Goal: Task Accomplishment & Management: Manage account settings

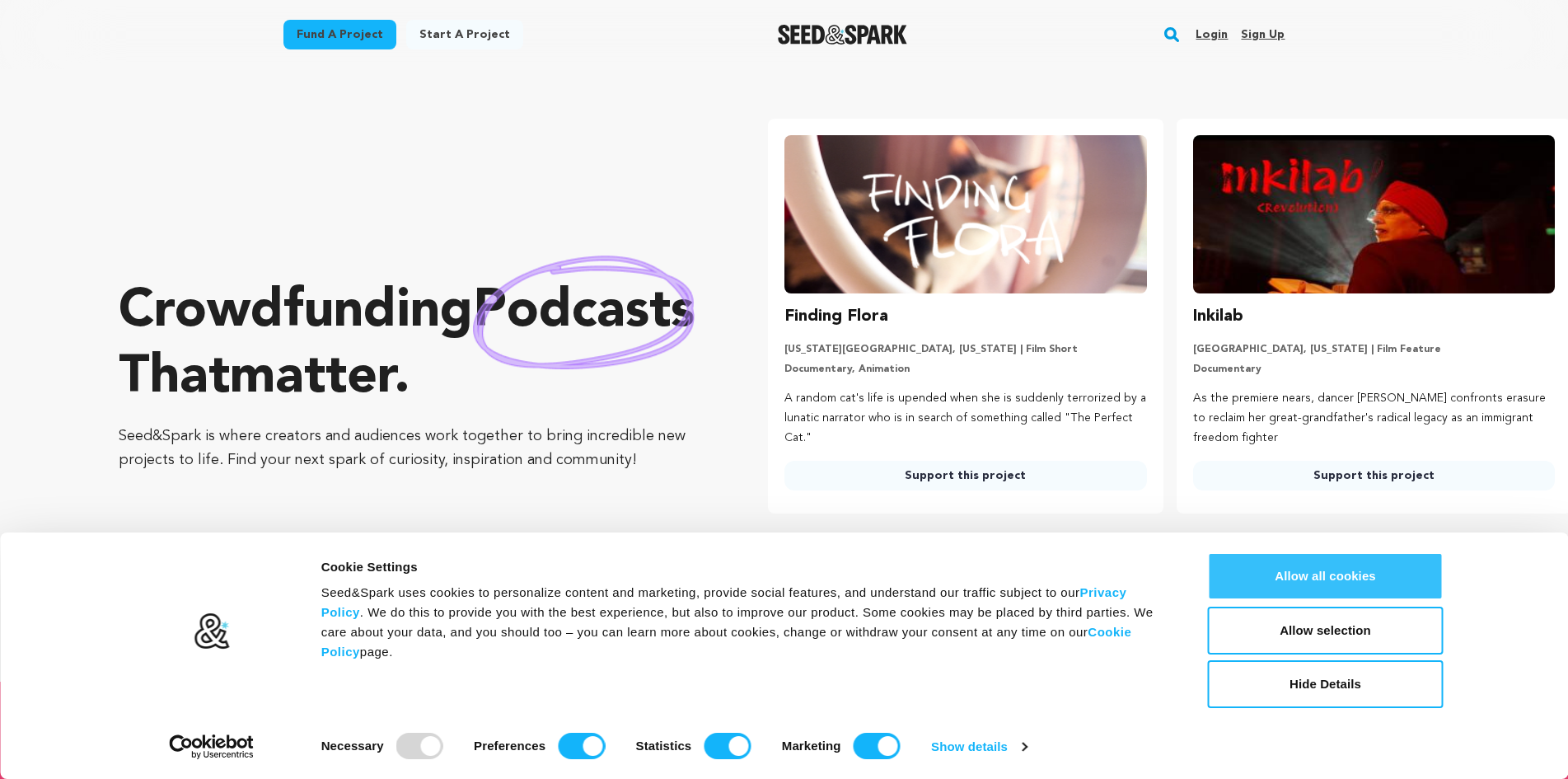
click at [1318, 580] on button "Allow all cookies" at bounding box center [1326, 576] width 235 height 48
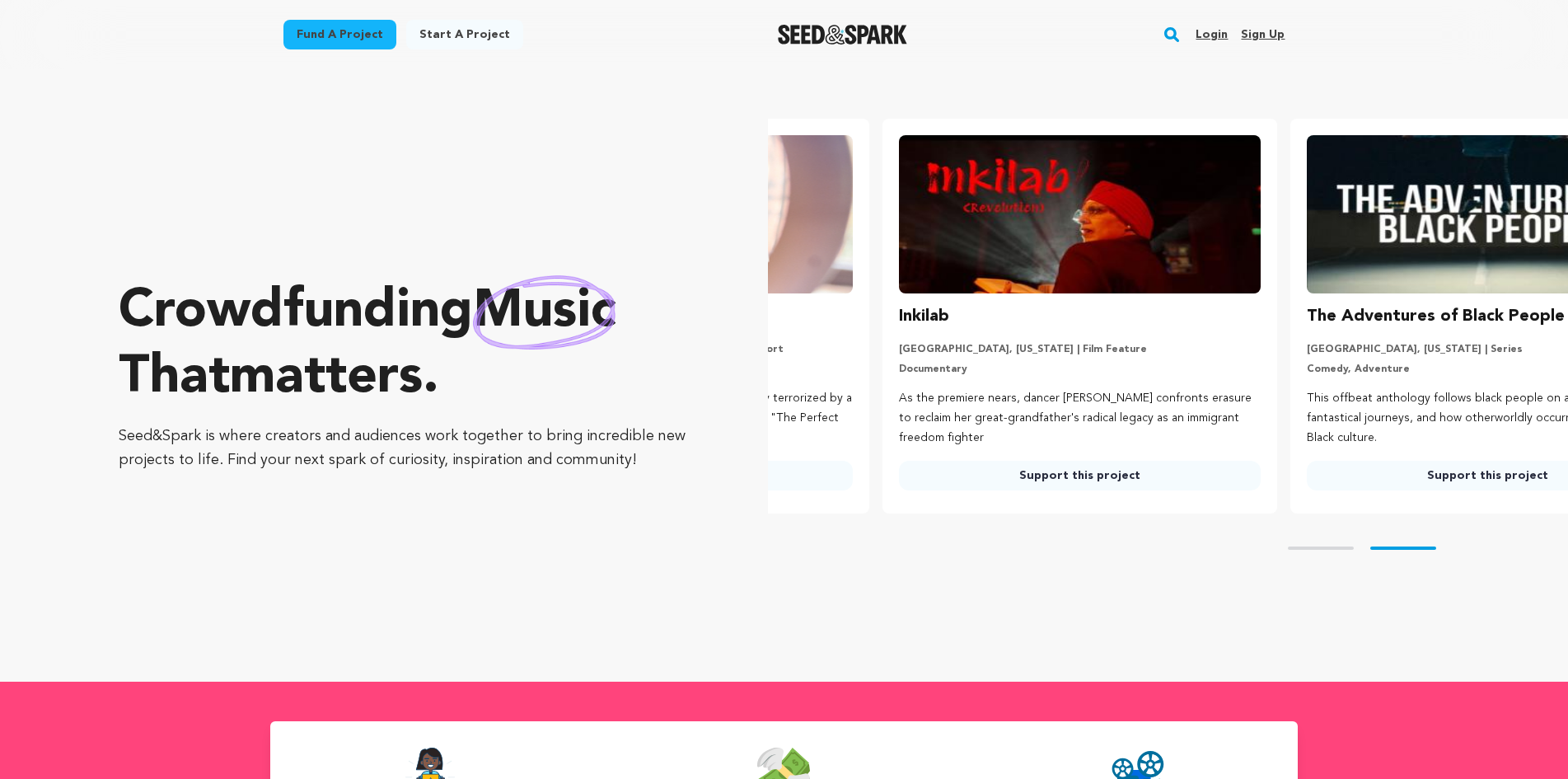
scroll to position [0, 421]
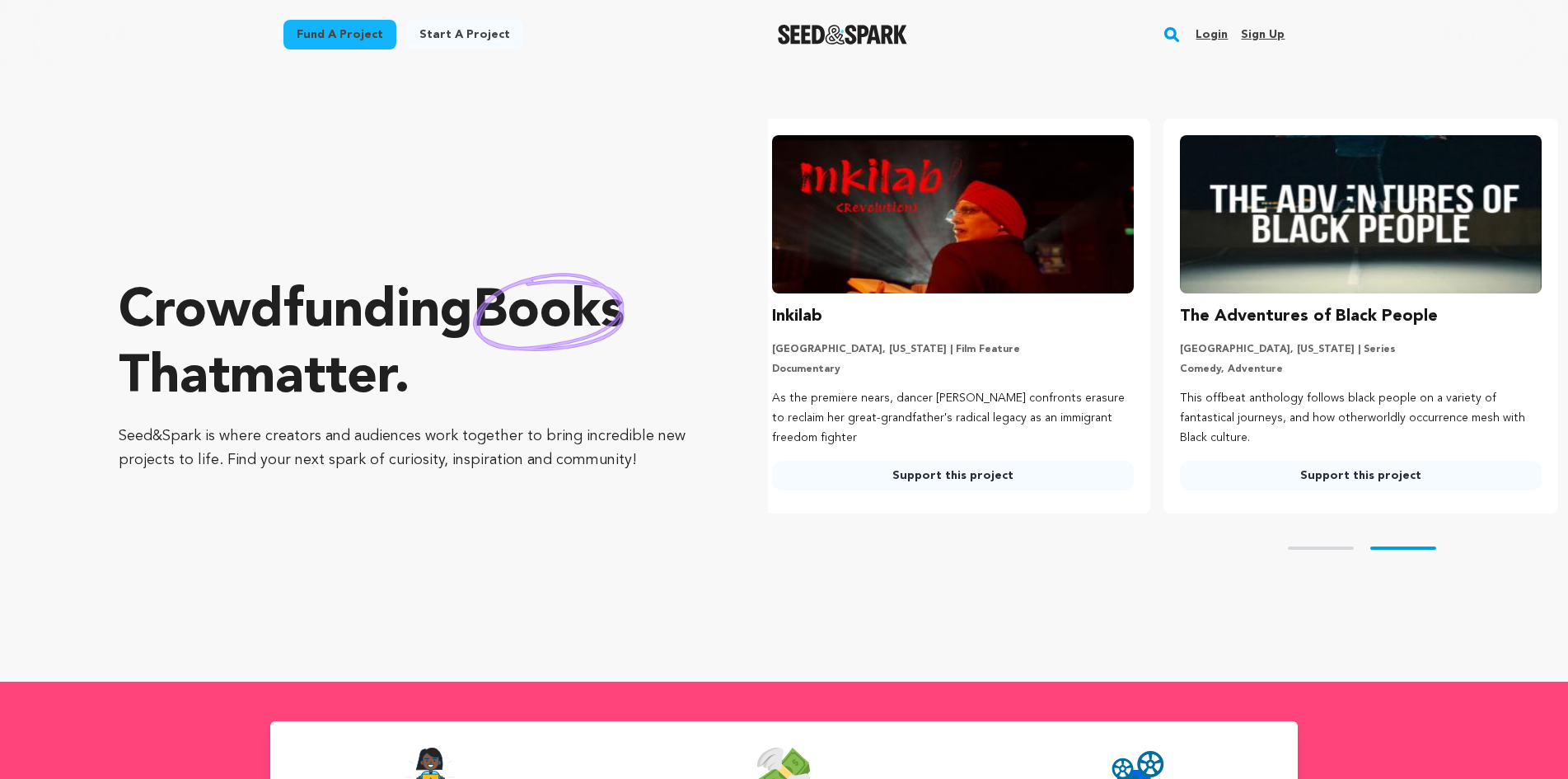
click at [1269, 32] on link "Sign up" at bounding box center [1263, 35] width 43 height 26
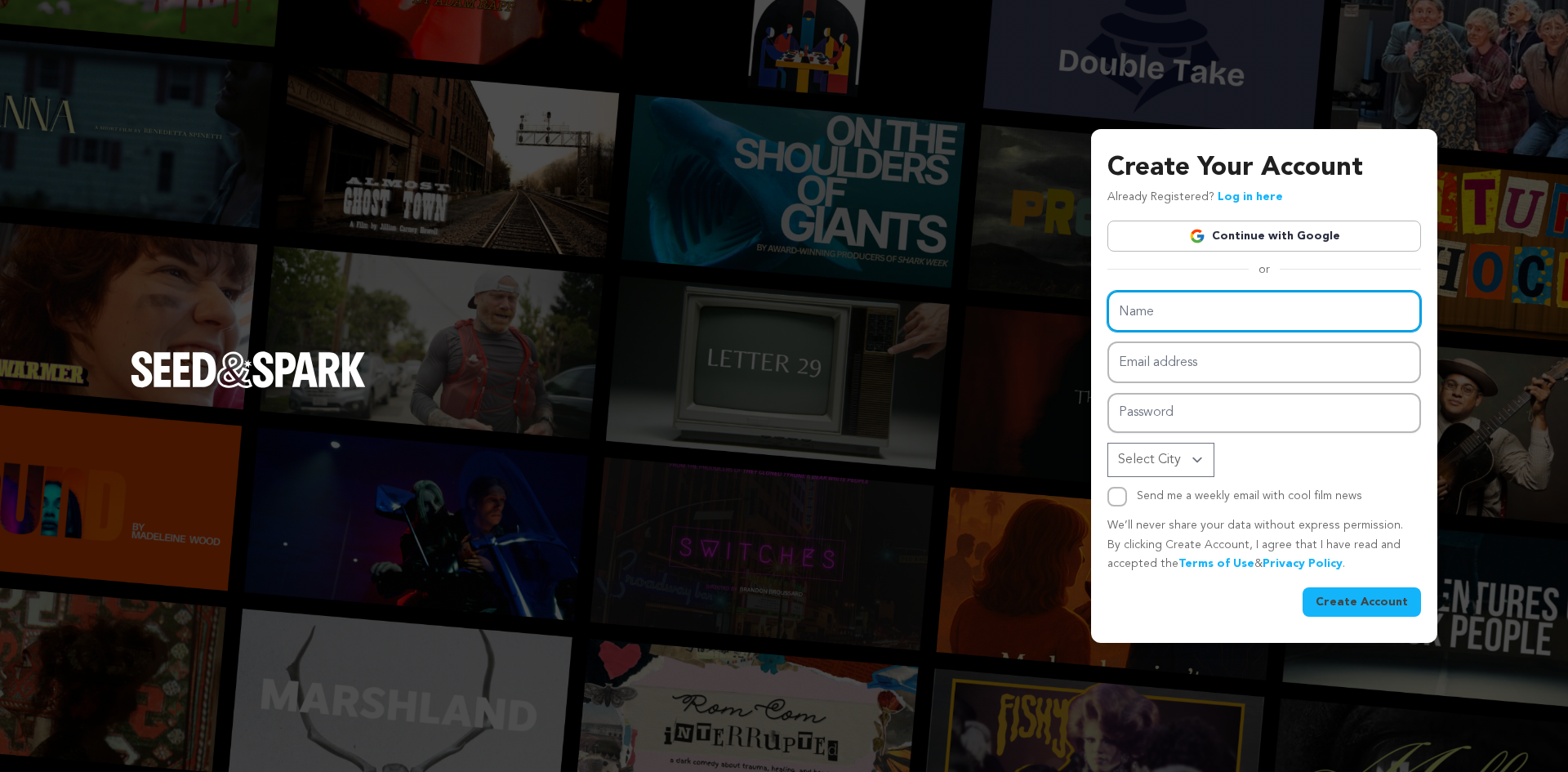
click at [1202, 309] on input "Name" at bounding box center [1264, 312] width 314 height 41
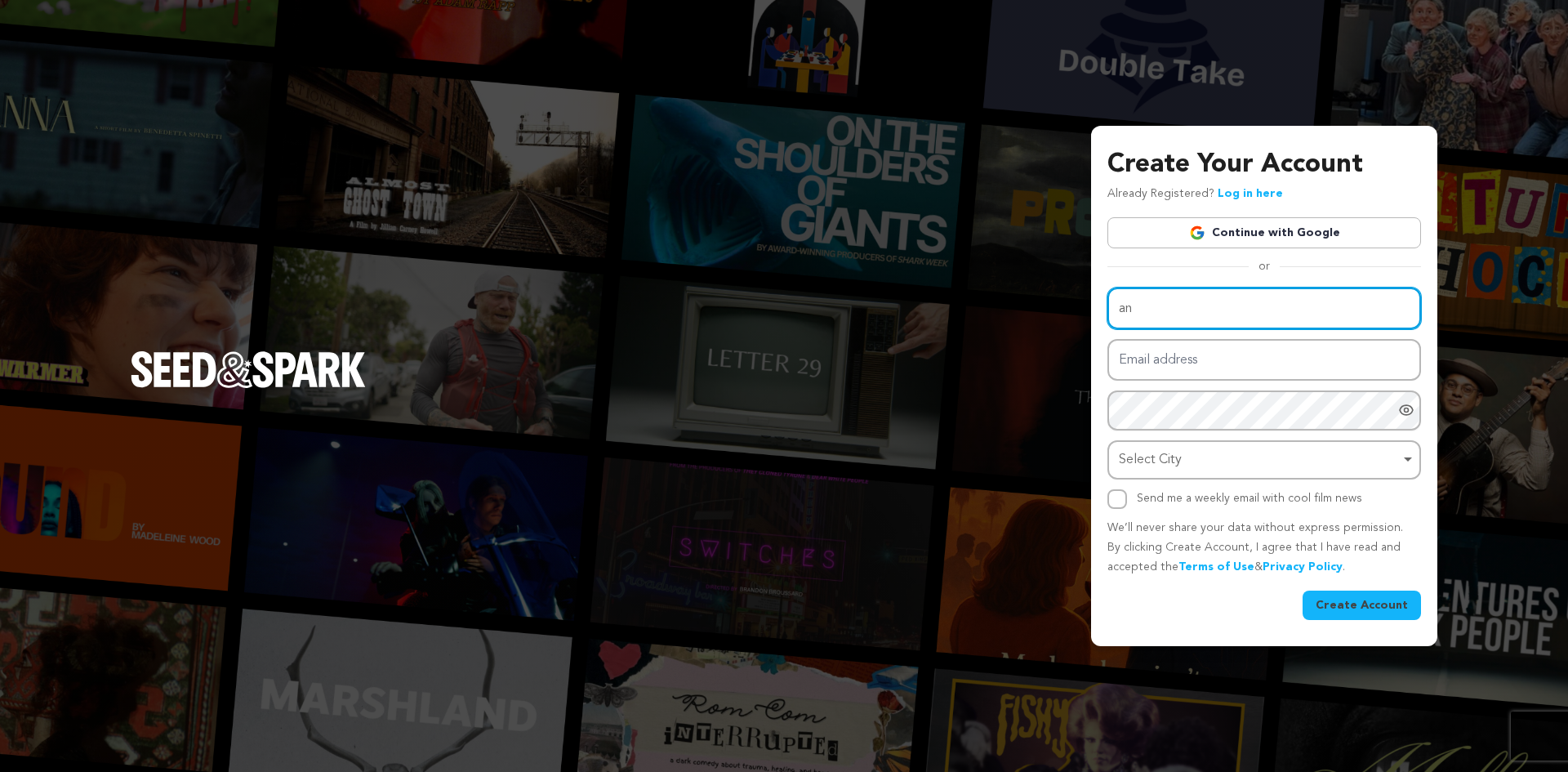
type input "a"
type input "Review Gologin"
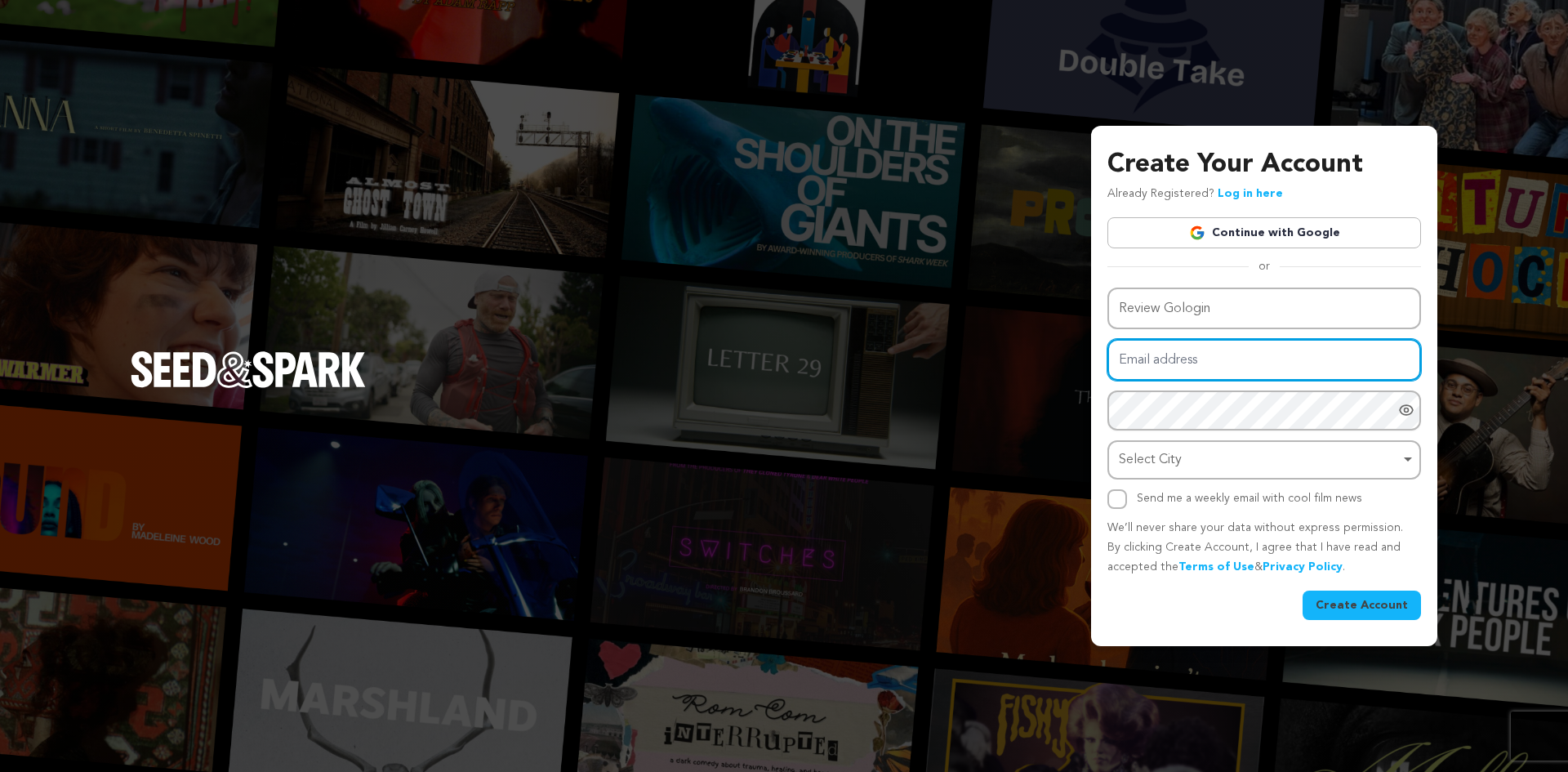
click at [1173, 364] on input "Email address" at bounding box center [1264, 360] width 314 height 41
type input "brandonwalker6419a32@anhlanhat.com"
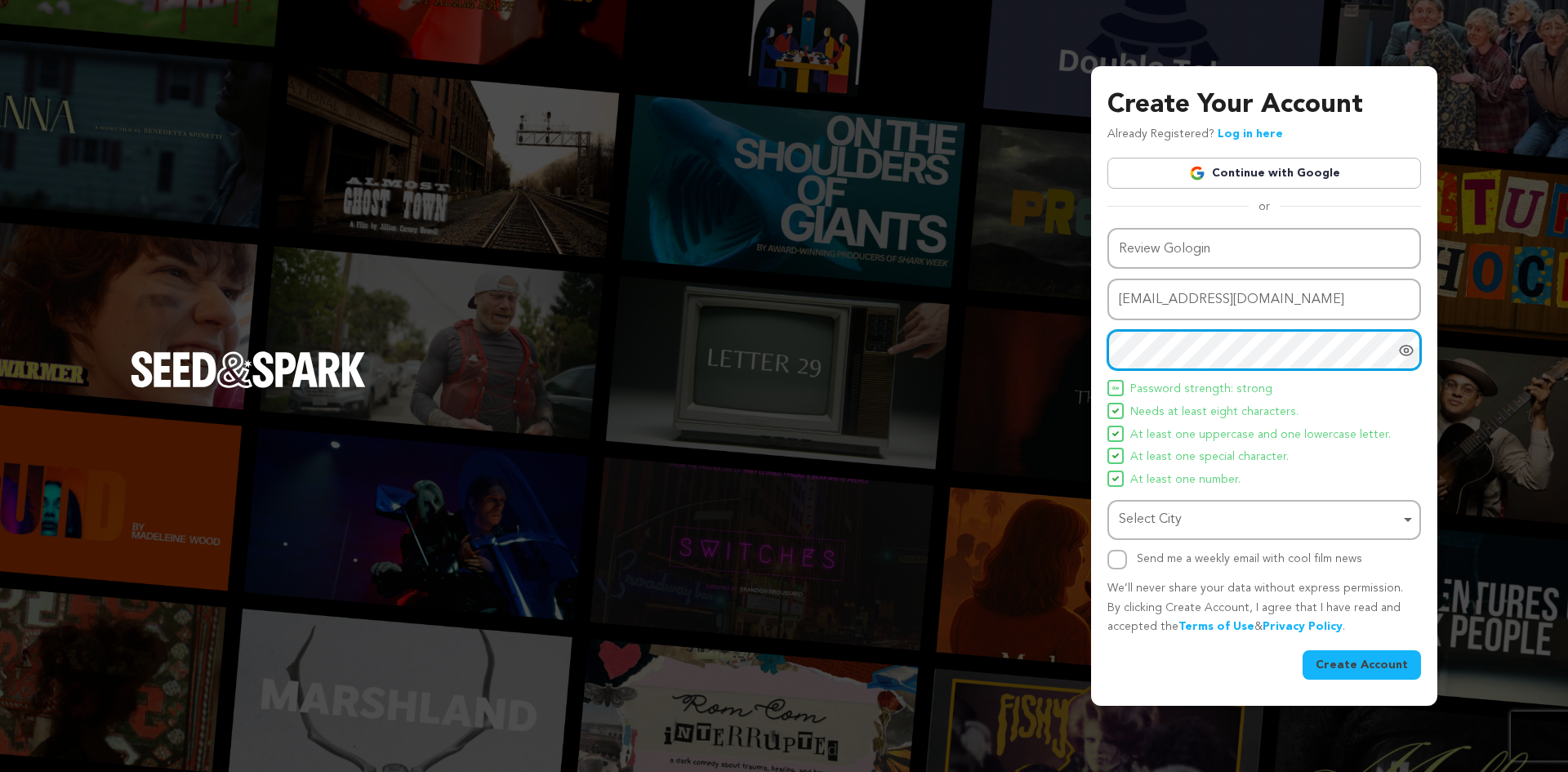
click at [1163, 526] on div "Select City Remove item" at bounding box center [1259, 520] width 281 height 24
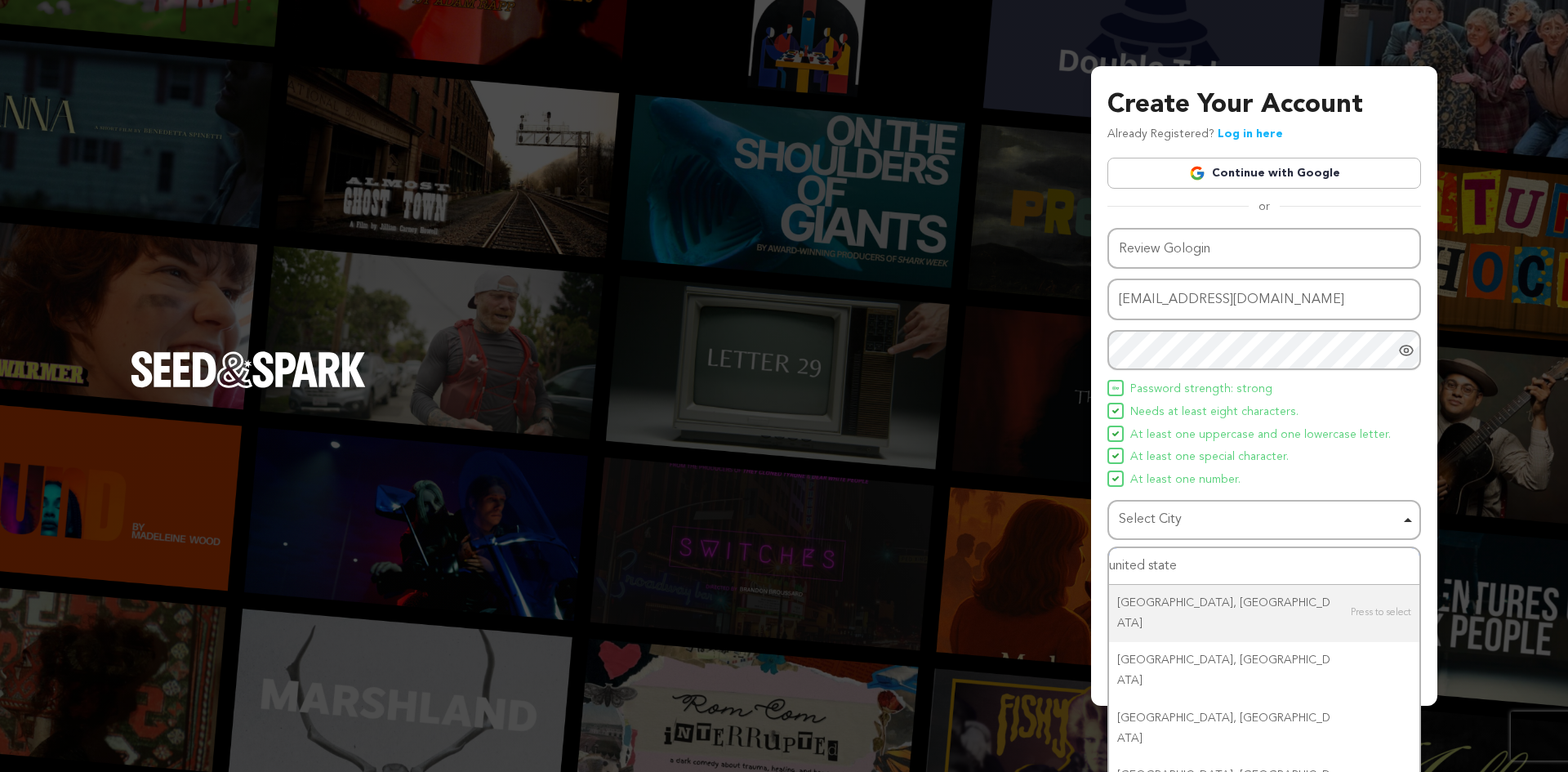
click at [1152, 568] on input "united state" at bounding box center [1264, 566] width 311 height 37
drag, startPoint x: 1152, startPoint y: 566, endPoint x: 1233, endPoint y: 573, distance: 81.3
click at [1230, 571] on input "united state" at bounding box center [1264, 566] width 311 height 37
type input "u"
type input "a"
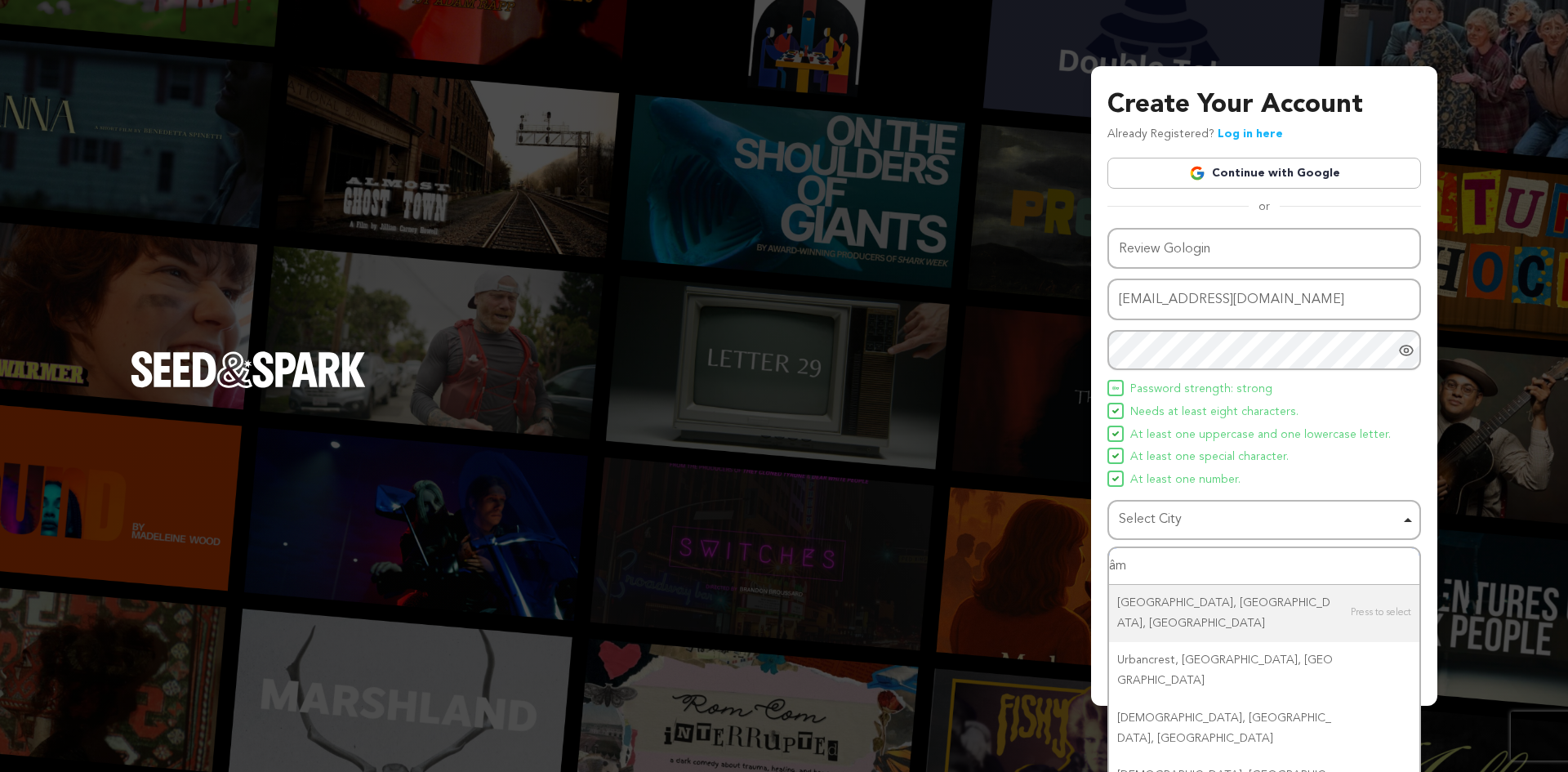
type input "â"
type input "america"
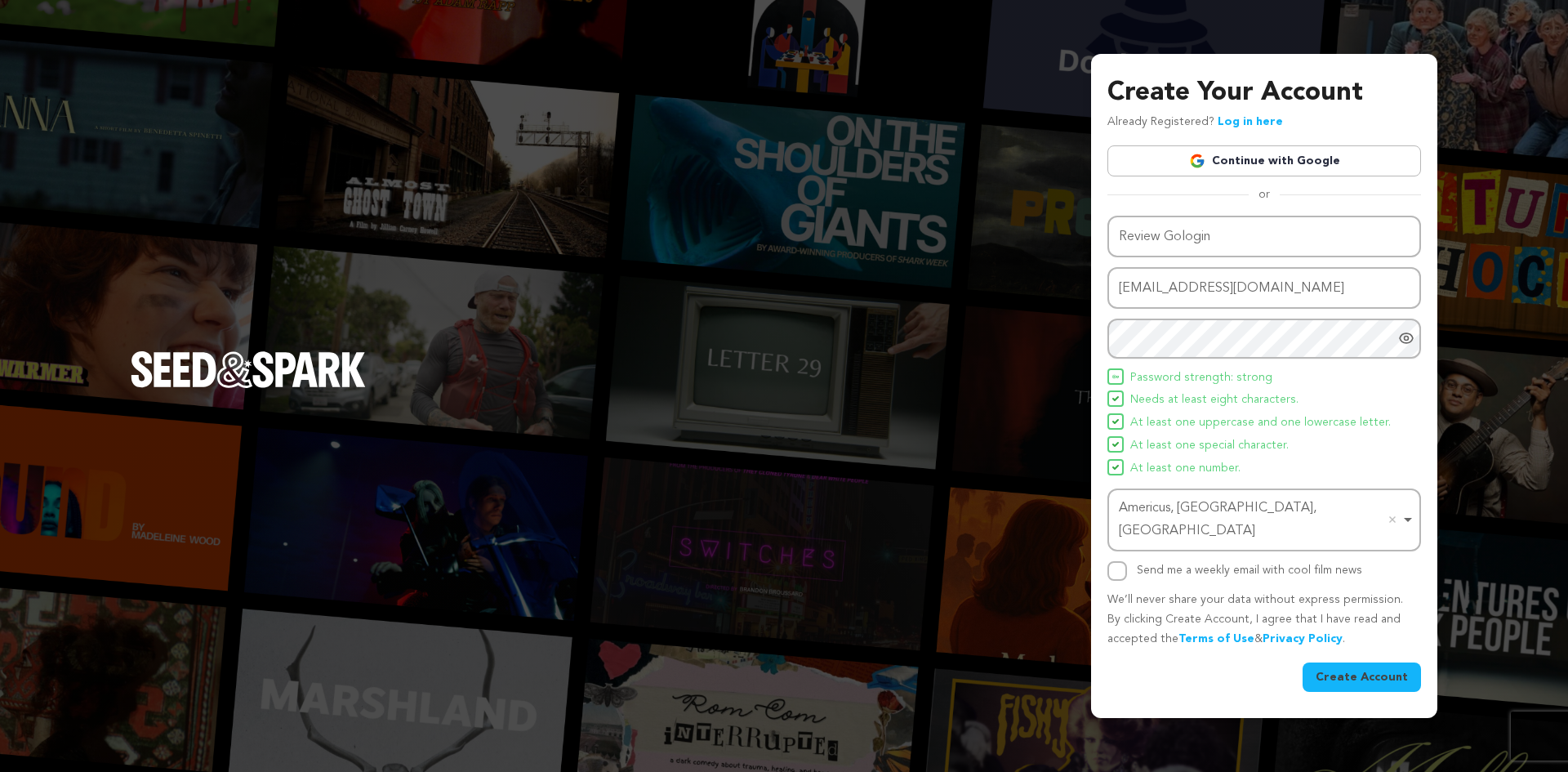
click at [1344, 666] on button "Create Account" at bounding box center [1362, 677] width 119 height 29
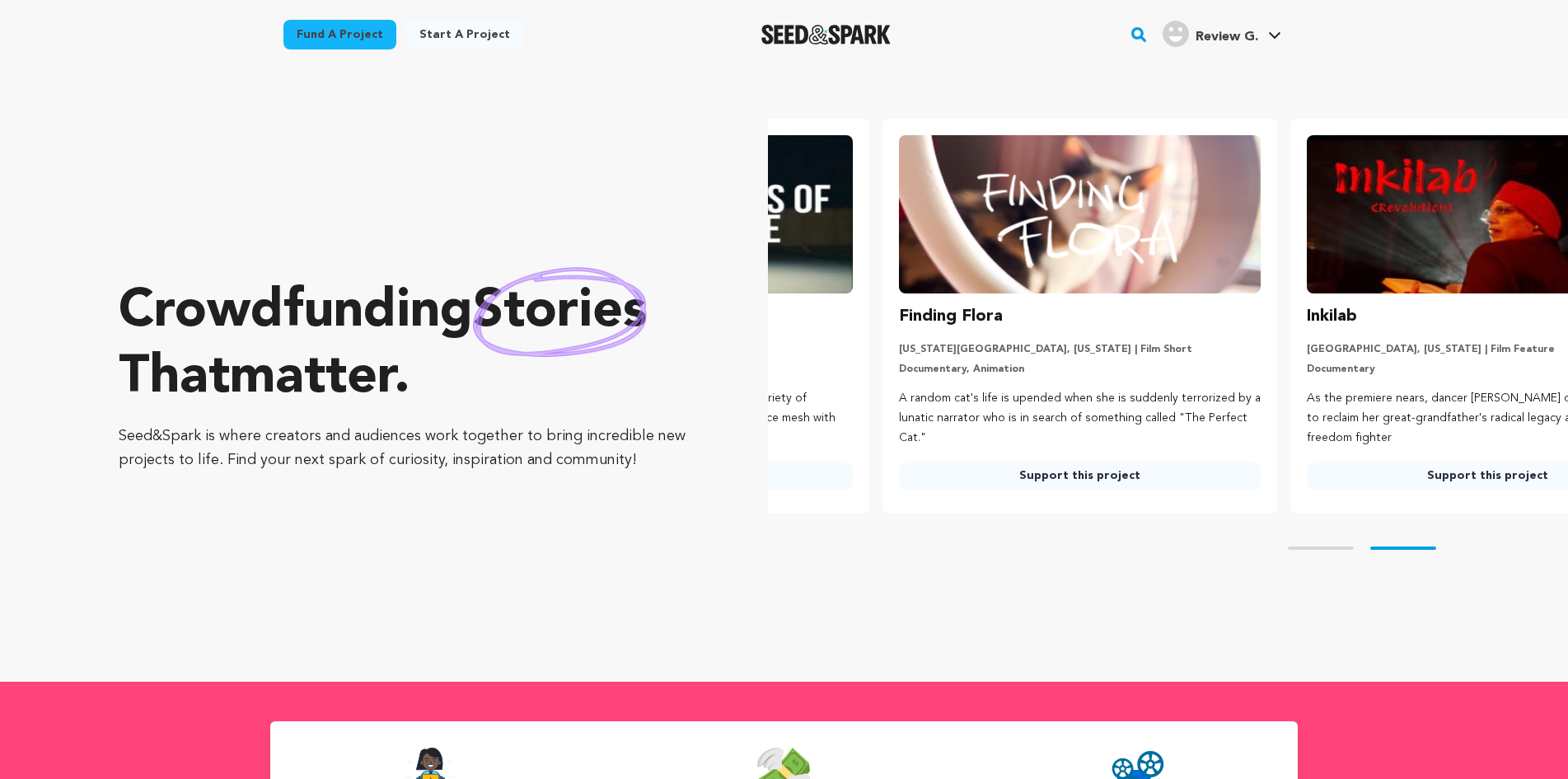
scroll to position [0, 421]
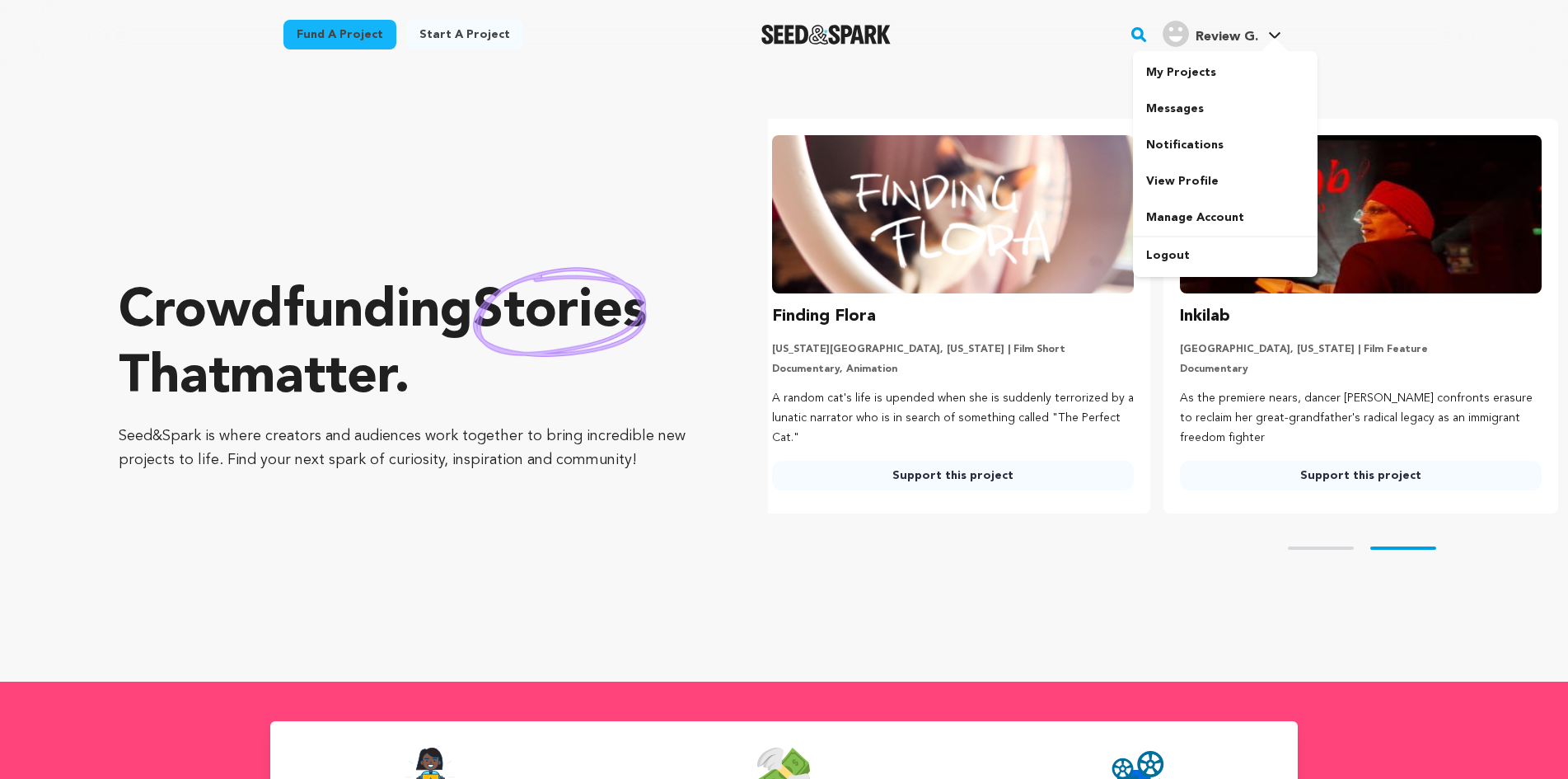
click at [1263, 38] on div at bounding box center [1275, 46] width 33 height 17
click at [1212, 180] on link "View Profile" at bounding box center [1225, 182] width 185 height 36
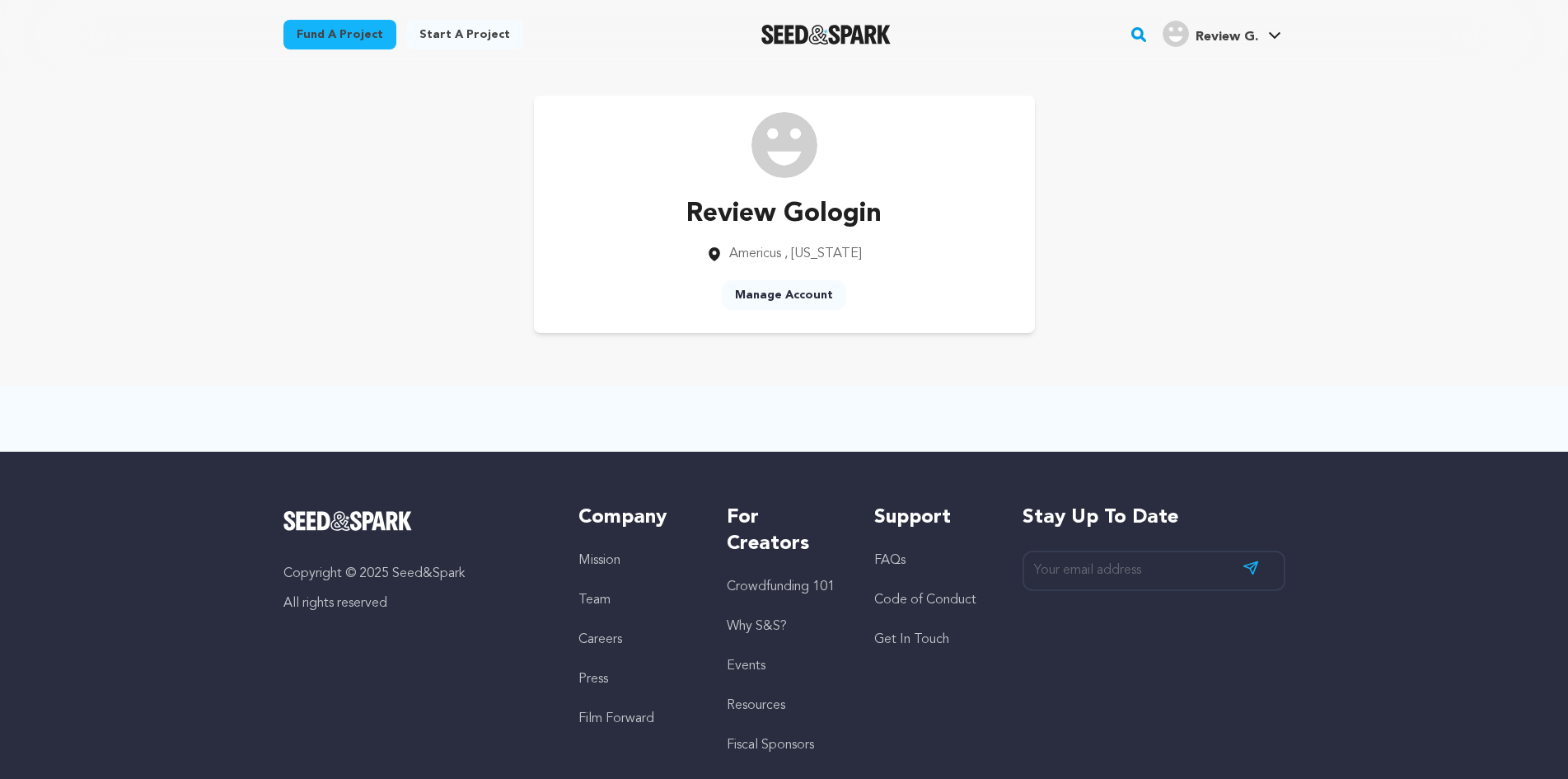
click at [869, 369] on main "Fund a project Start a project Search" at bounding box center [784, 437] width 1568 height 875
click at [819, 299] on link "Manage Account" at bounding box center [784, 295] width 124 height 30
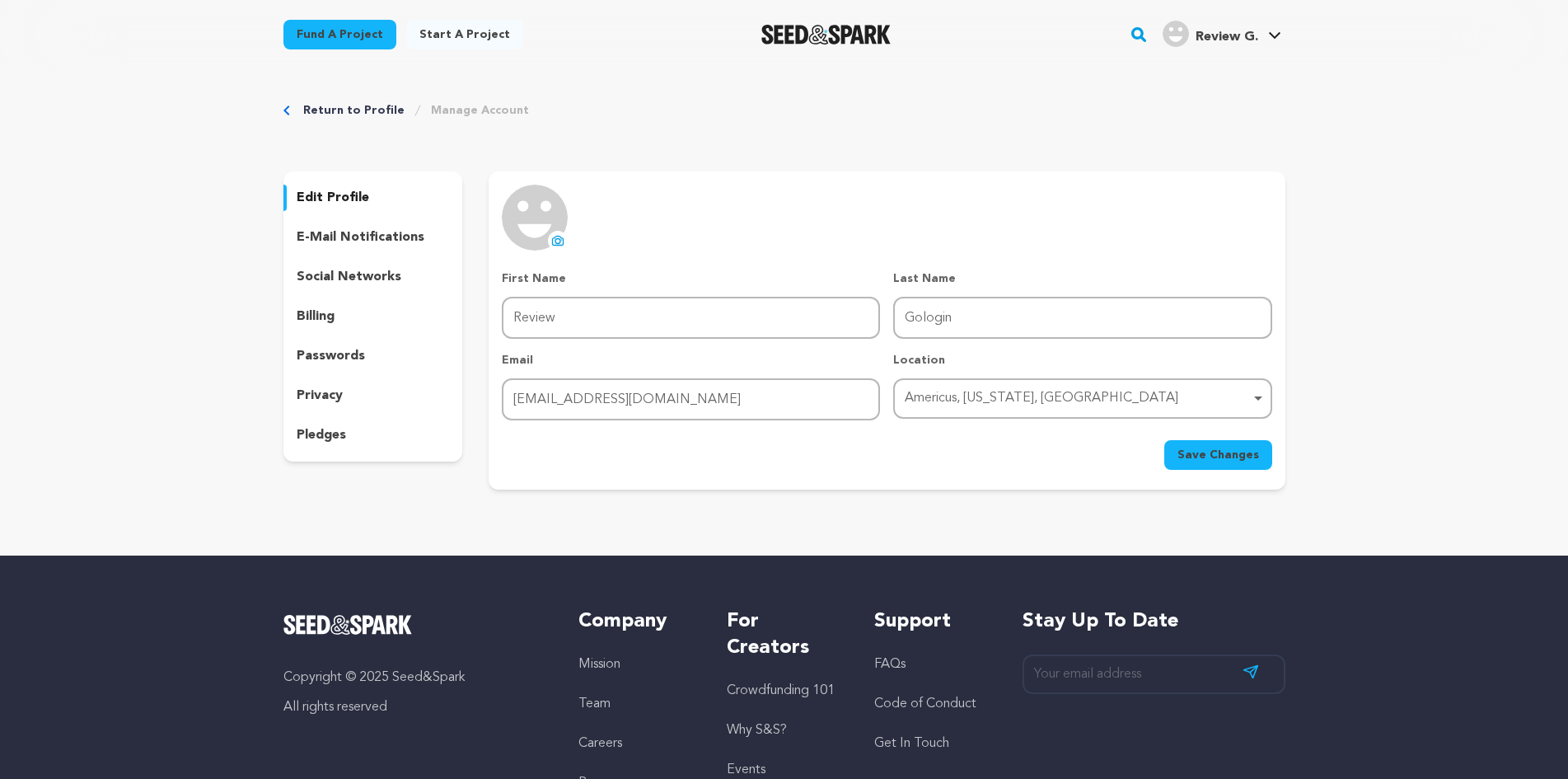
click at [363, 267] on p "social networks" at bounding box center [349, 277] width 105 height 20
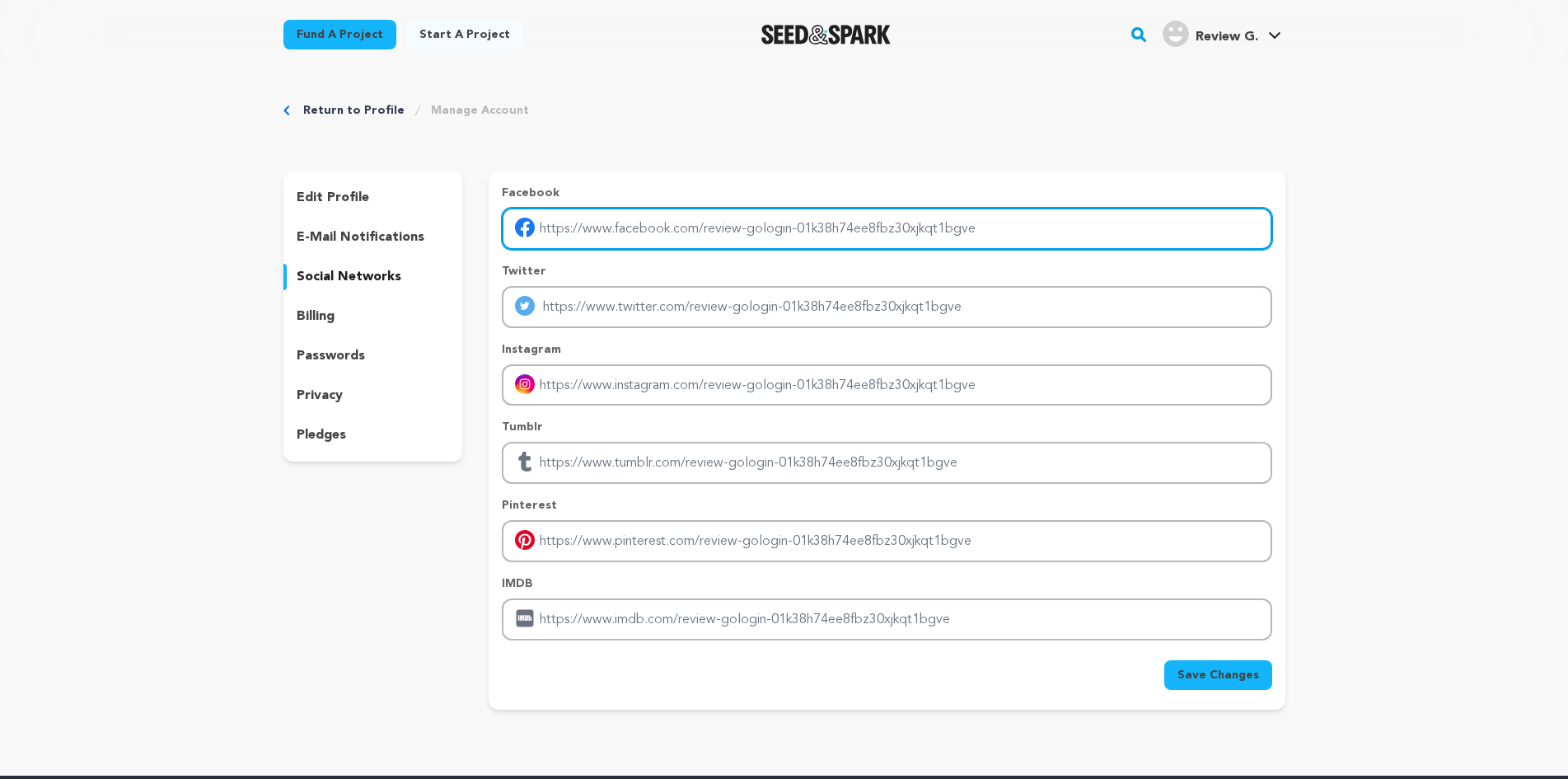
click at [854, 221] on input "Enter facebook profile link" at bounding box center [886, 228] width 770 height 42
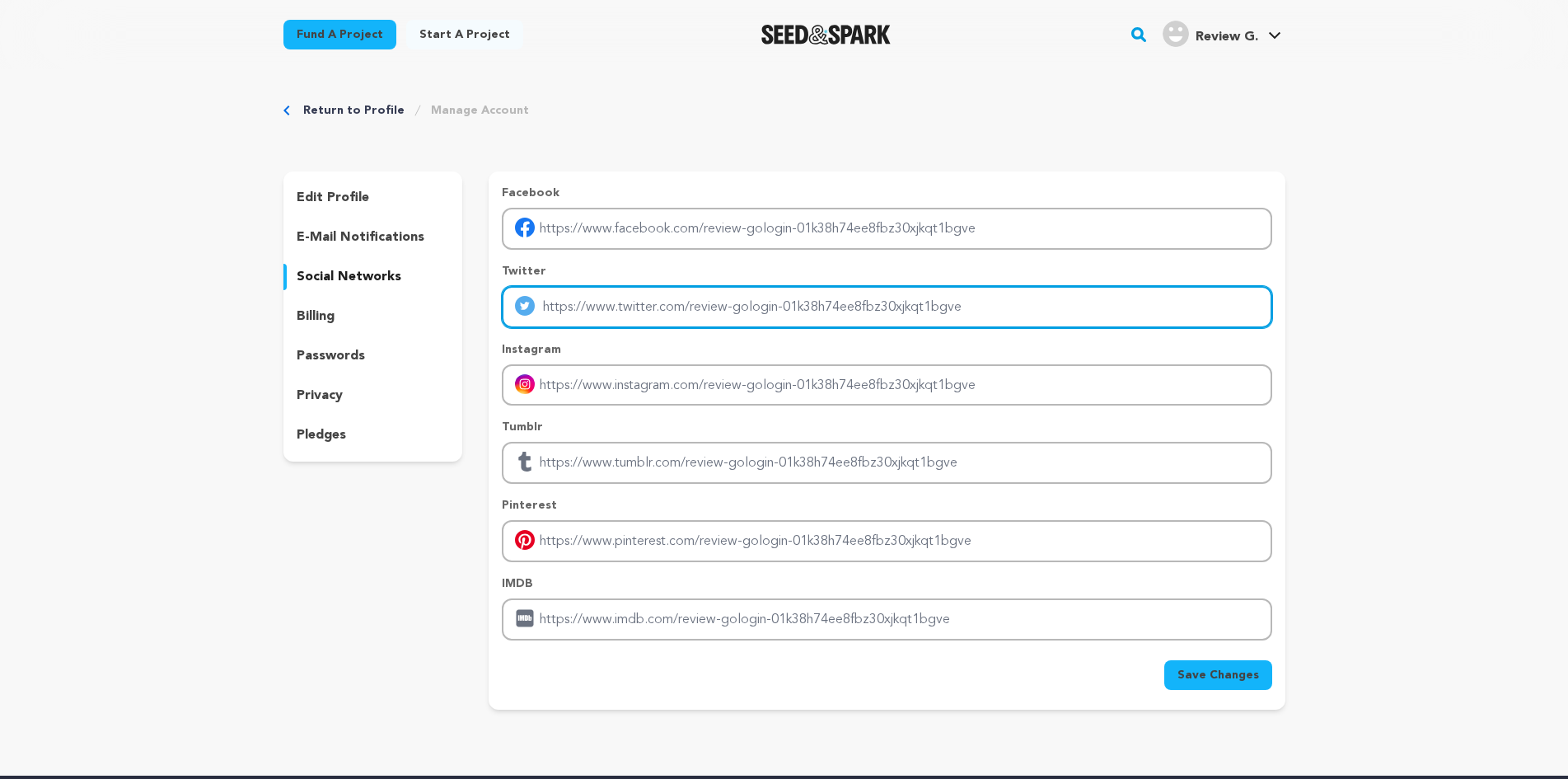
click at [683, 307] on input "Enter twitter profile link" at bounding box center [886, 307] width 770 height 42
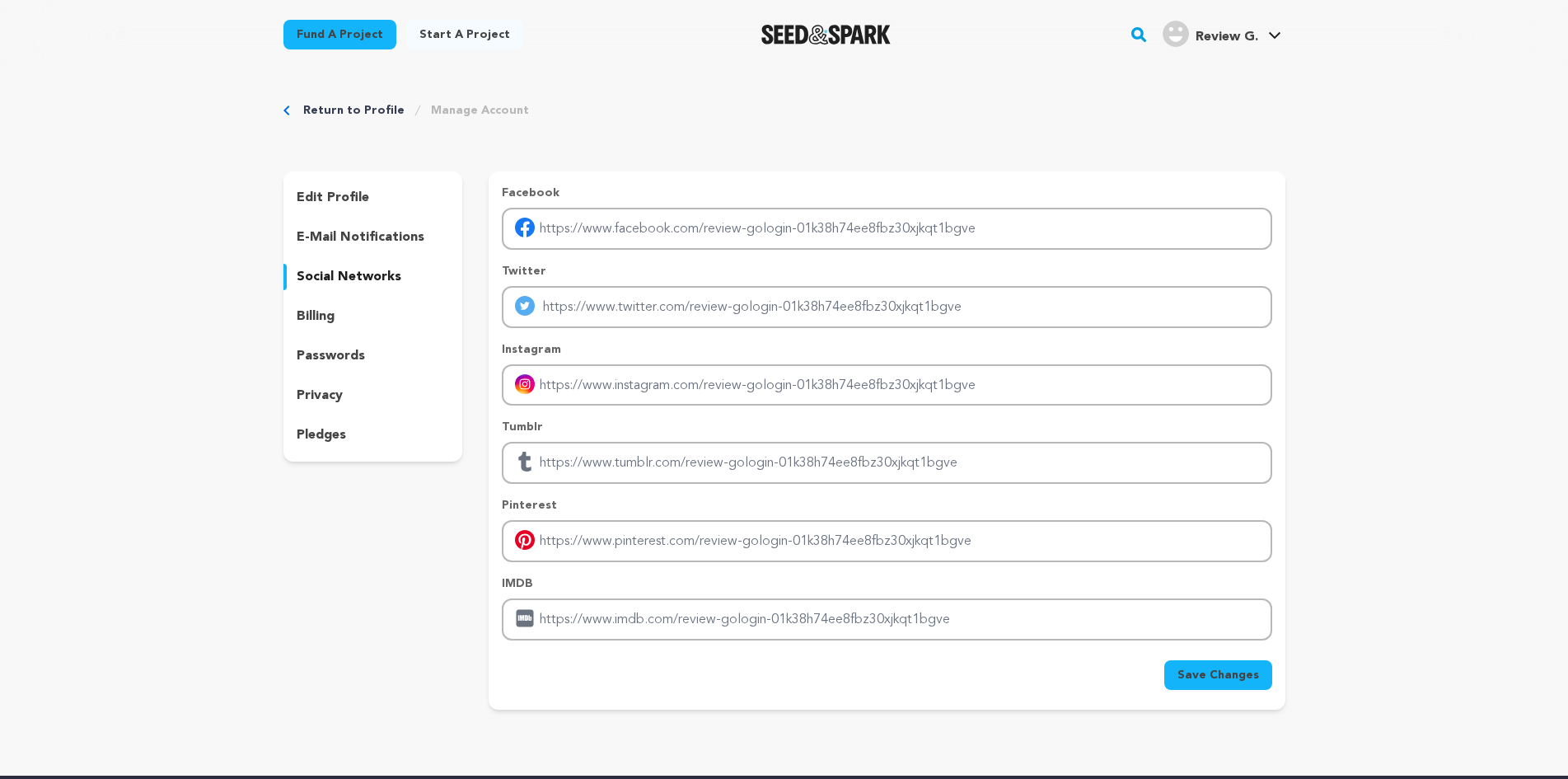
click at [678, 357] on p "Instagram" at bounding box center [886, 349] width 770 height 17
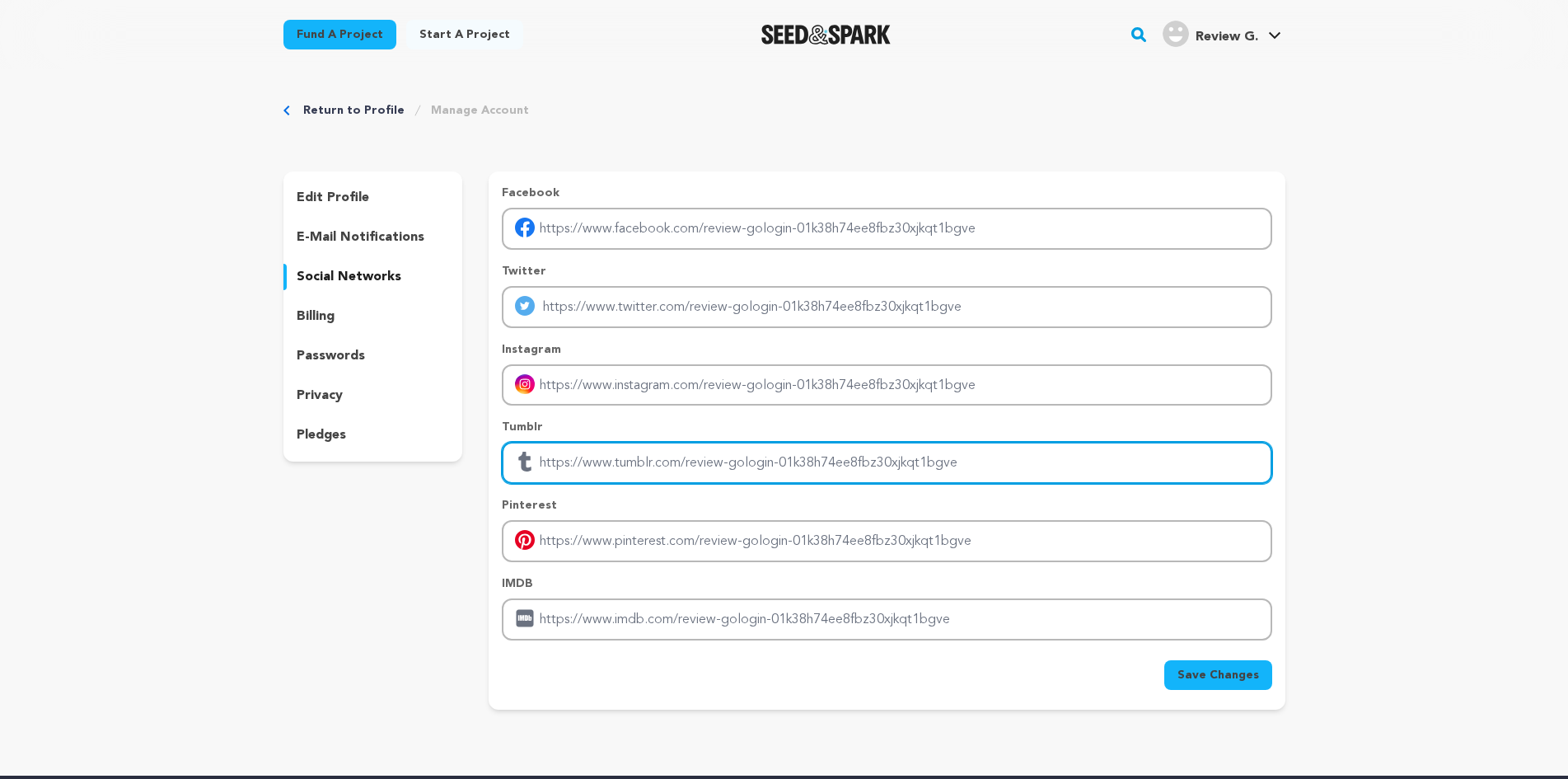
click at [678, 464] on input "Enter tubmlr profile link" at bounding box center [886, 463] width 770 height 42
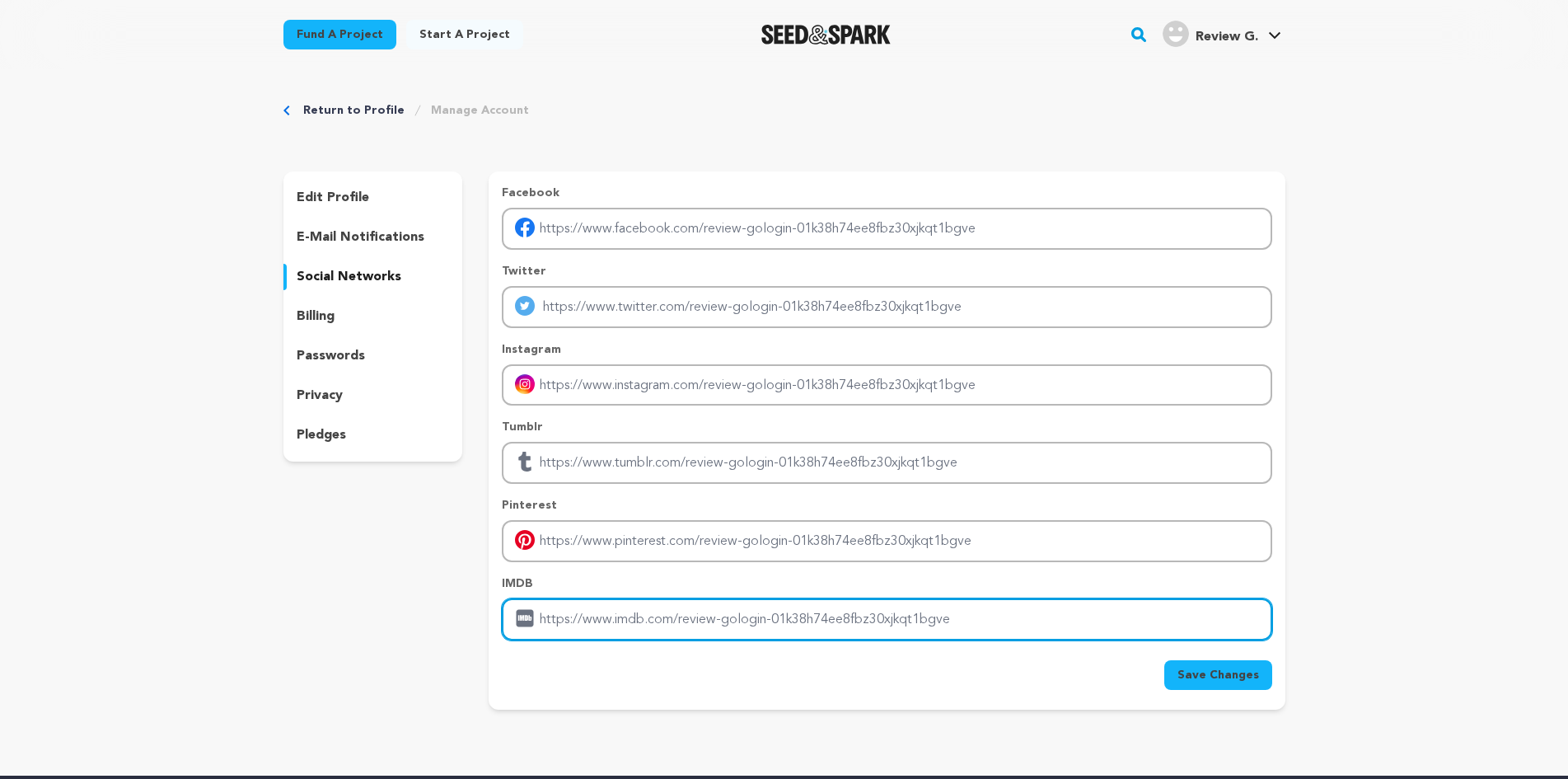
click at [647, 623] on input "Enter IMDB profile link" at bounding box center [886, 619] width 770 height 42
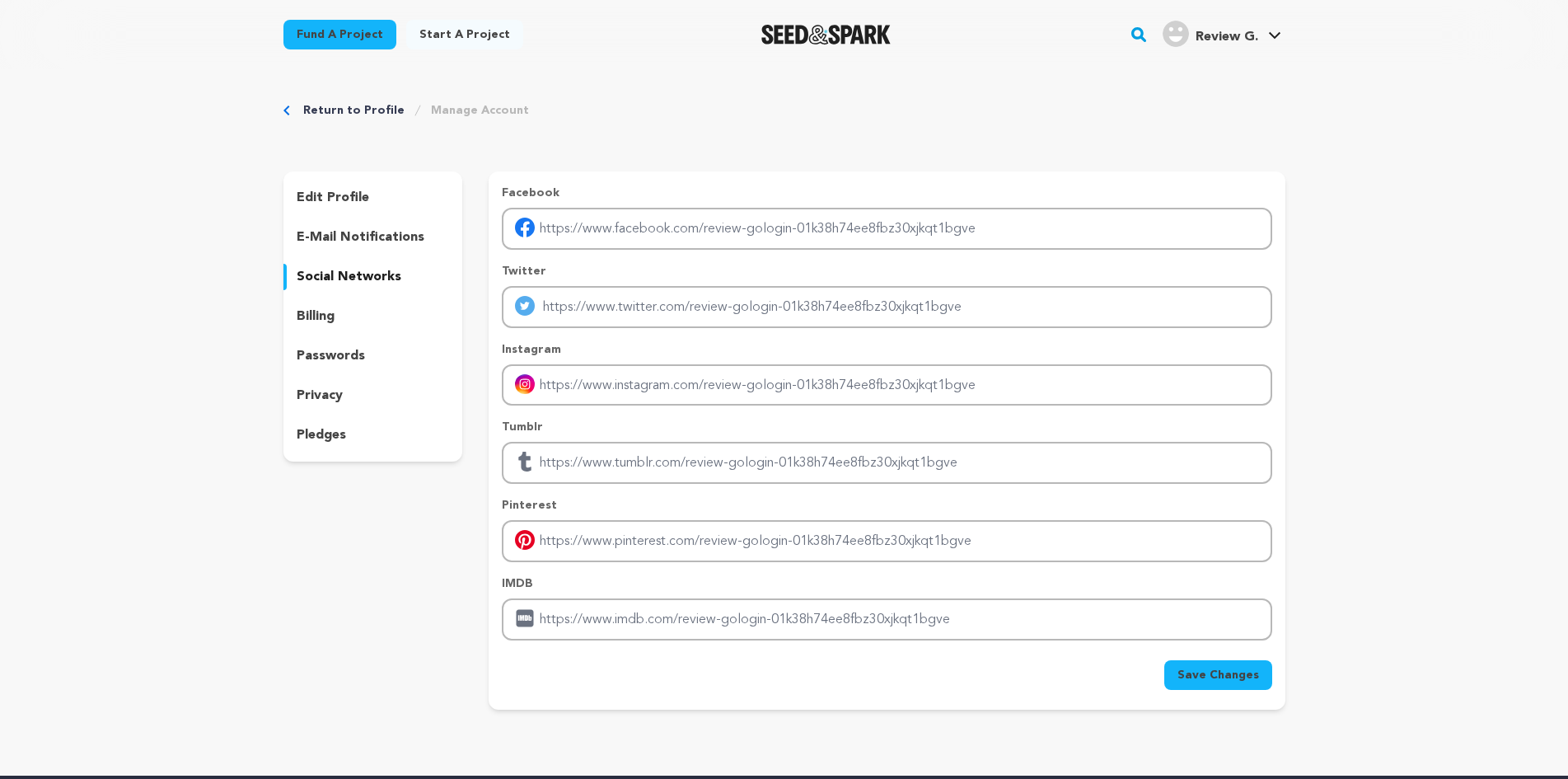
click at [337, 204] on p "edit profile" at bounding box center [333, 197] width 73 height 20
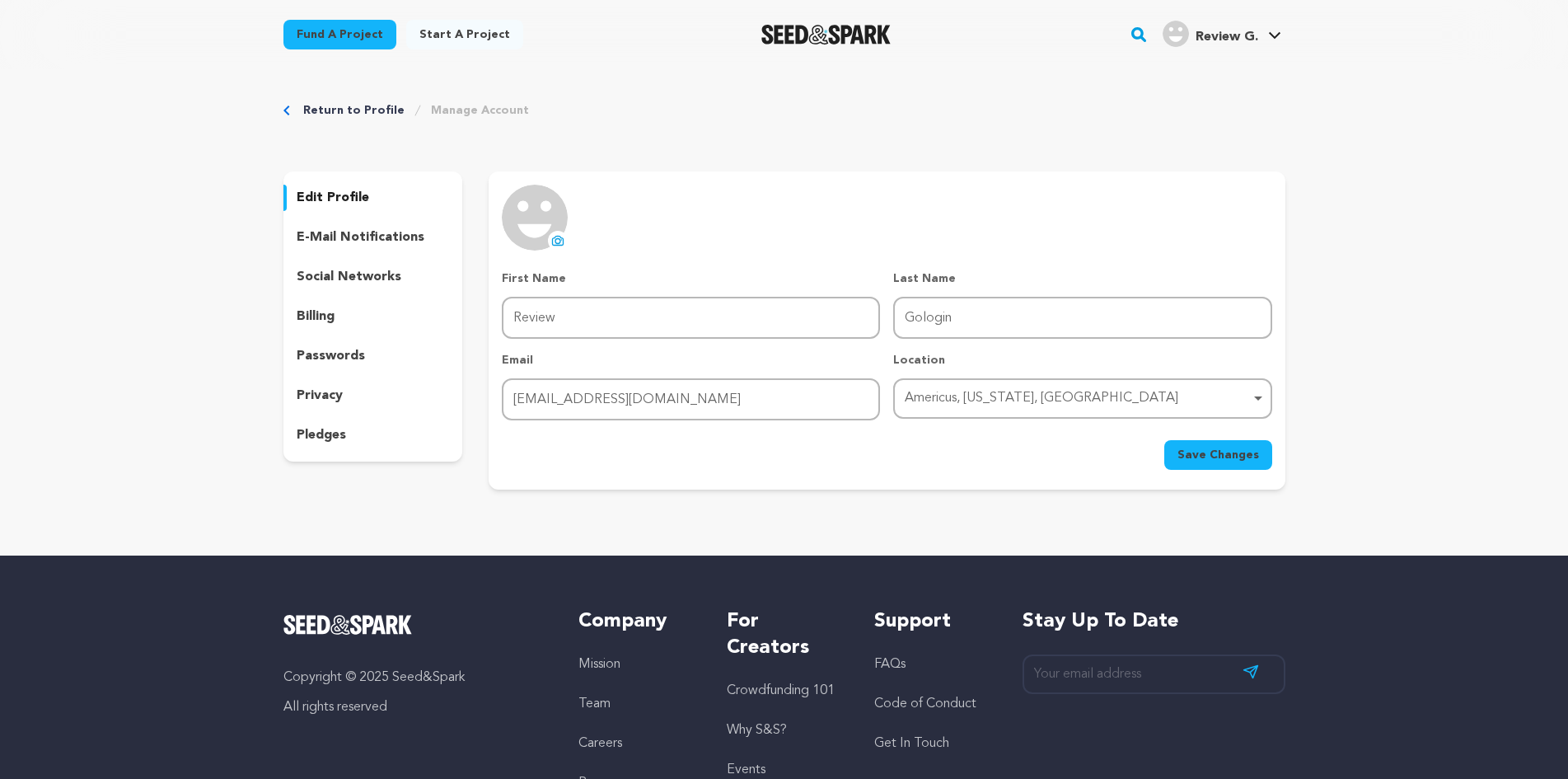
click at [349, 228] on p "e-mail notifications" at bounding box center [360, 237] width 128 height 20
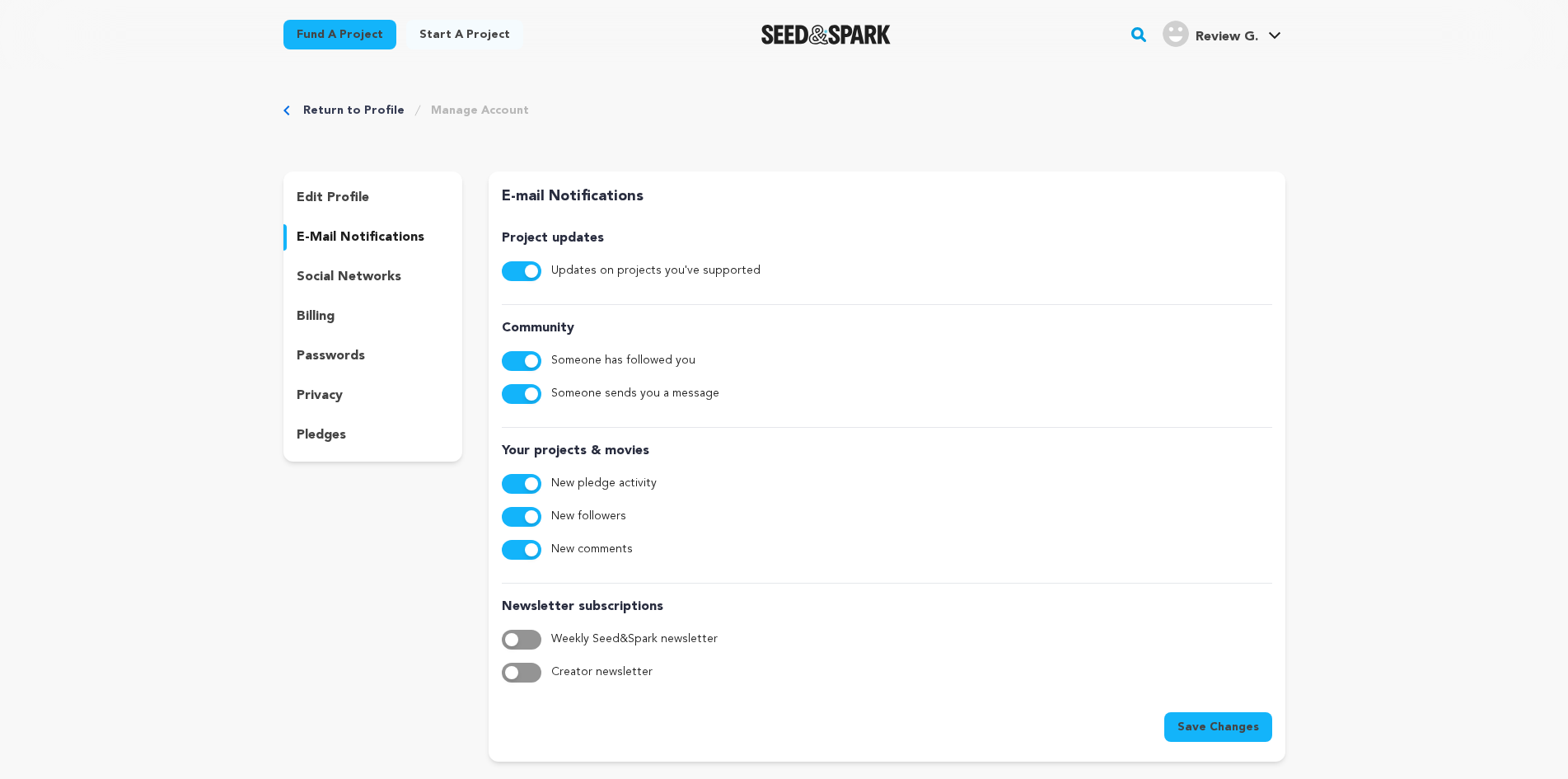
click at [347, 266] on div "social networks" at bounding box center [373, 277] width 180 height 26
